Goal: Navigation & Orientation: Find specific page/section

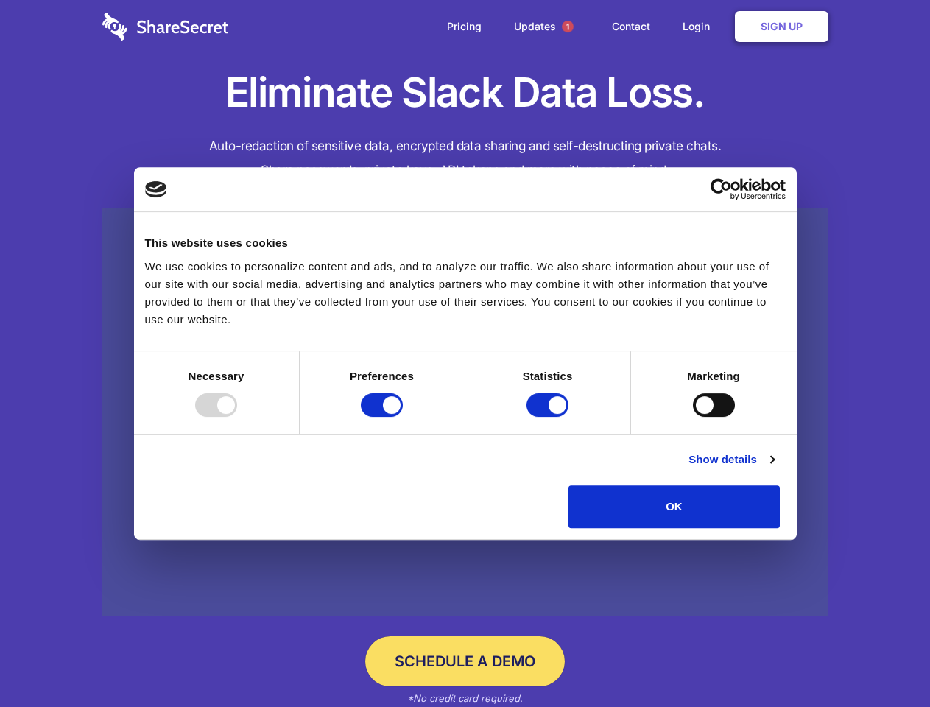
click at [237, 417] on div at bounding box center [216, 405] width 42 height 24
click at [403, 417] on input "Preferences" at bounding box center [382, 405] width 42 height 24
checkbox input "false"
click at [549, 417] on input "Statistics" at bounding box center [548, 405] width 42 height 24
checkbox input "false"
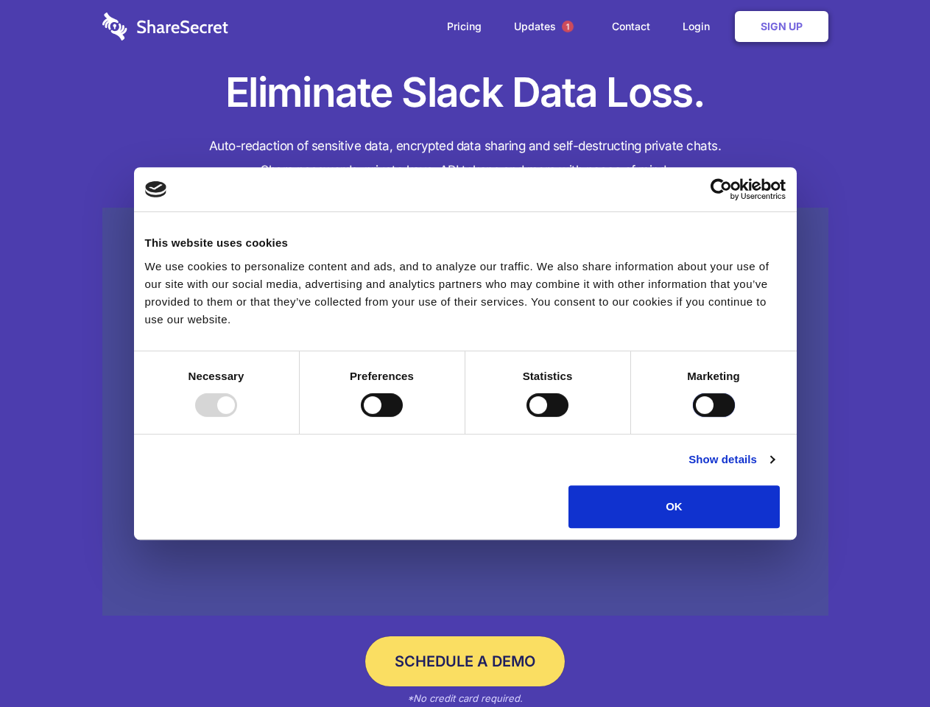
click at [693, 417] on input "Marketing" at bounding box center [714, 405] width 42 height 24
checkbox input "true"
click at [774, 468] on link "Show details" at bounding box center [731, 460] width 85 height 18
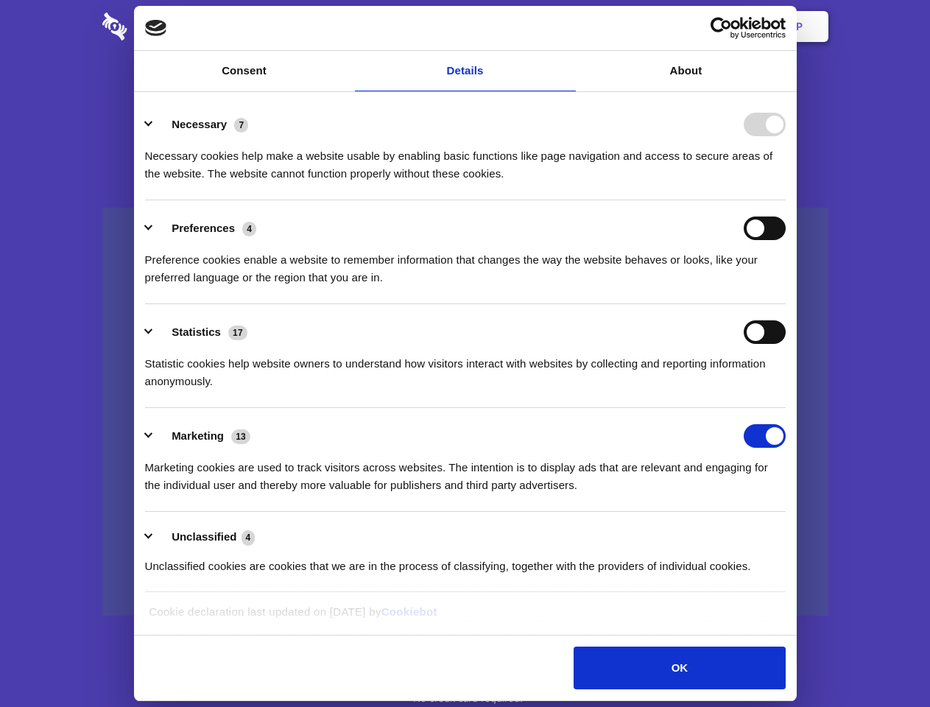
click at [786, 200] on li "Necessary 7 Necessary cookies help make a website usable by enabling basic func…" at bounding box center [465, 148] width 641 height 104
click at [567, 27] on span "1" at bounding box center [568, 27] width 12 height 12
